Goal: Answer question/provide support

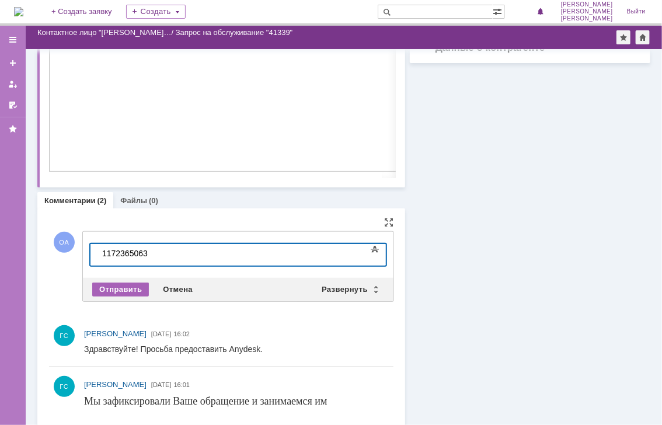
click at [115, 284] on div "Отправить" at bounding box center [120, 290] width 57 height 14
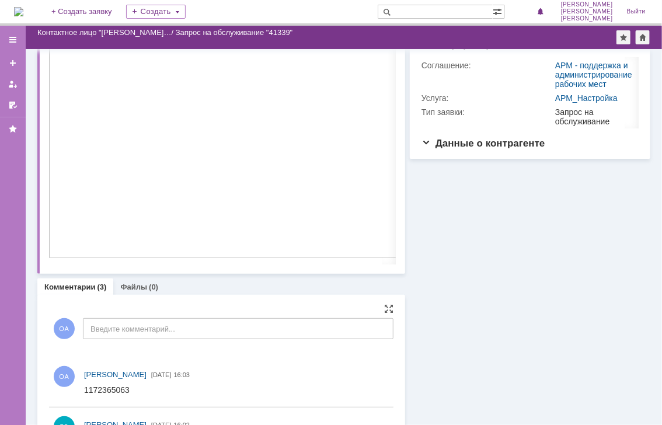
scroll to position [175, 0]
